Goal: Check status: Check status

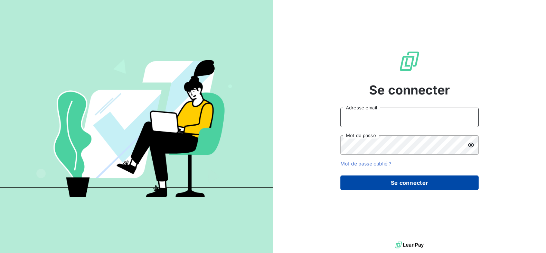
type input "[EMAIL_ADDRESS][DOMAIN_NAME]"
click at [414, 182] on button "Se connecter" at bounding box center [410, 182] width 138 height 15
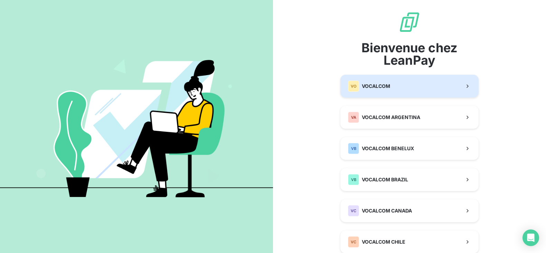
click at [387, 80] on button "VO VOCALCOM" at bounding box center [410, 86] width 138 height 23
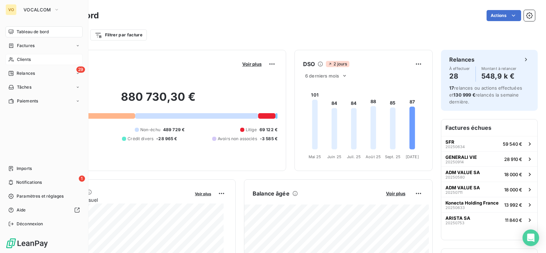
click at [23, 58] on span "Clients" at bounding box center [24, 59] width 14 height 6
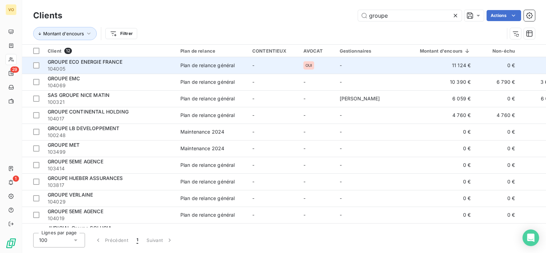
type input "groupe"
click at [96, 65] on span "104005" at bounding box center [110, 68] width 124 height 7
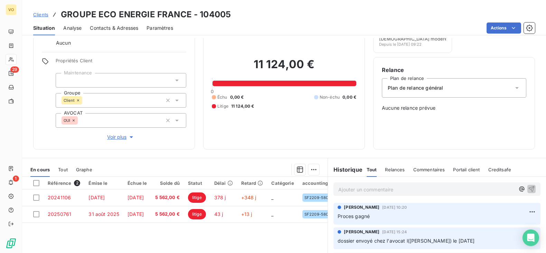
scroll to position [86, 0]
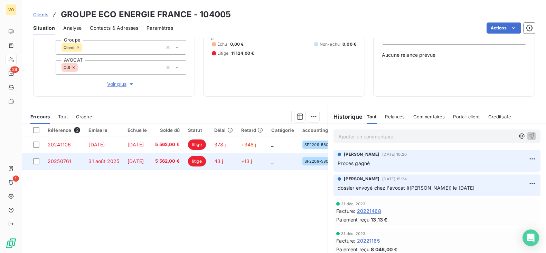
click at [85, 159] on td "31 août 2025" at bounding box center [103, 161] width 39 height 17
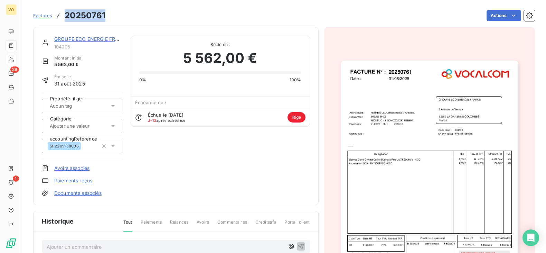
drag, startPoint x: 108, startPoint y: 14, endPoint x: 59, endPoint y: 12, distance: 49.1
click at [59, 12] on div "Factures 20250761 Actions" at bounding box center [284, 15] width 502 height 15
copy h3 "20250761"
click at [414, 161] on img "button" at bounding box center [430, 186] width 178 height 251
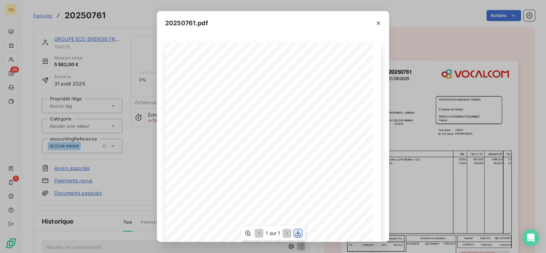
click at [298, 232] on icon "button" at bounding box center [298, 233] width 7 height 7
